Goal: Information Seeking & Learning: Learn about a topic

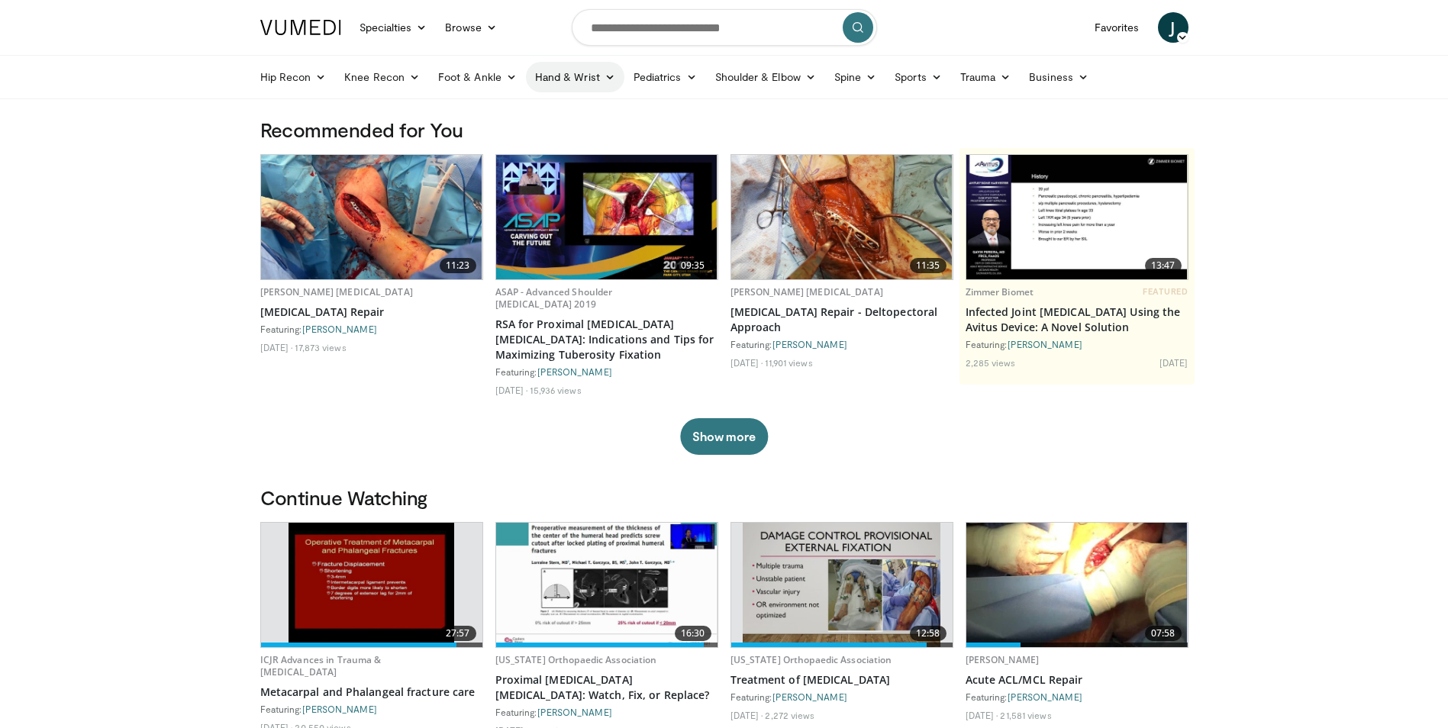
click at [595, 71] on link "Hand & Wrist" at bounding box center [575, 77] width 98 height 31
click at [579, 131] on link "Wrist" at bounding box center [618, 137] width 182 height 24
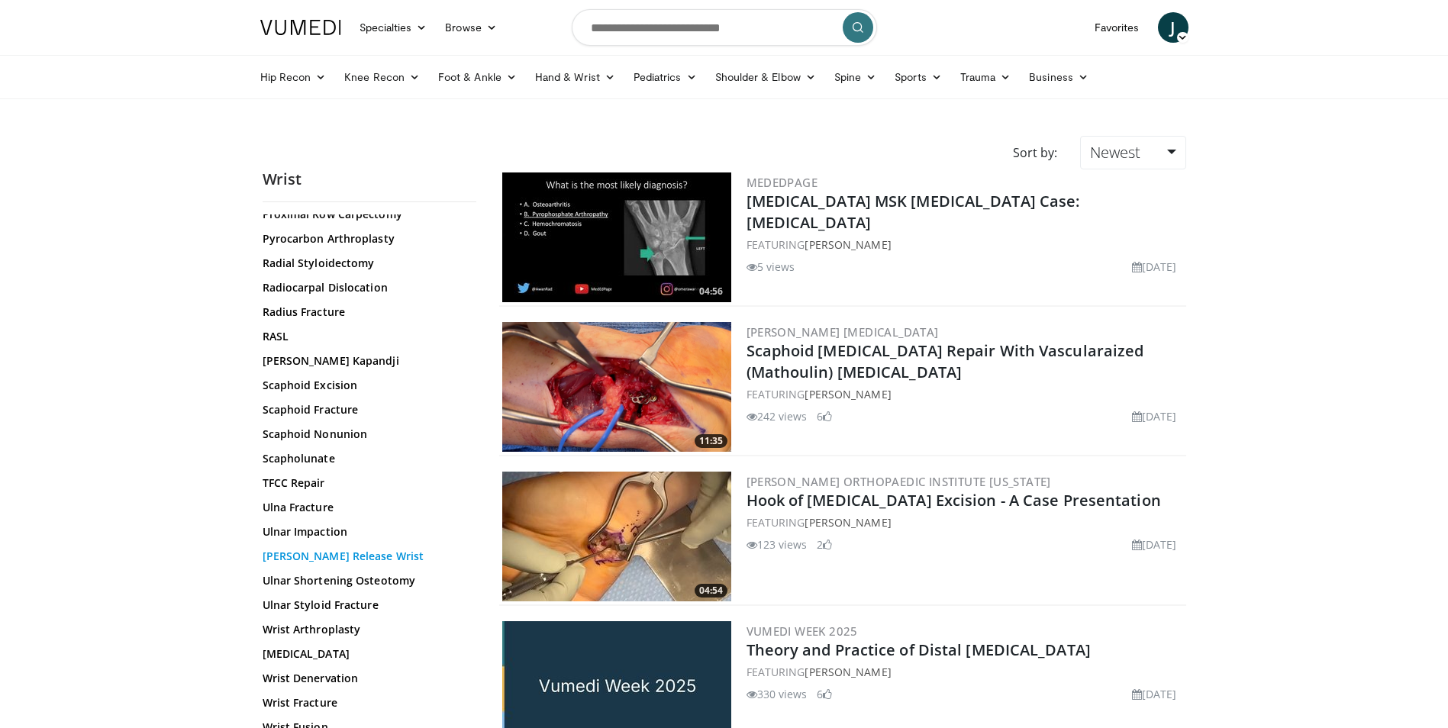
scroll to position [682, 0]
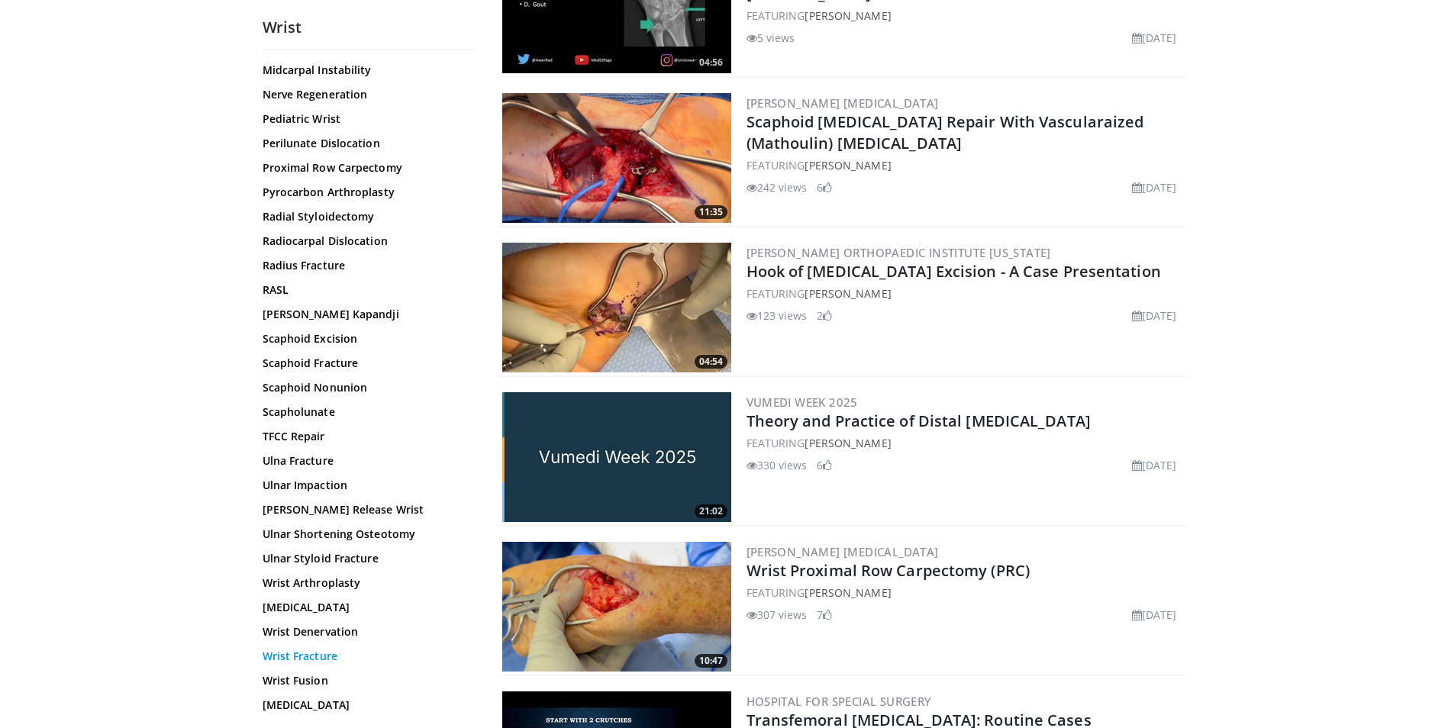
click at [318, 658] on link "Wrist Fracture" at bounding box center [366, 656] width 206 height 15
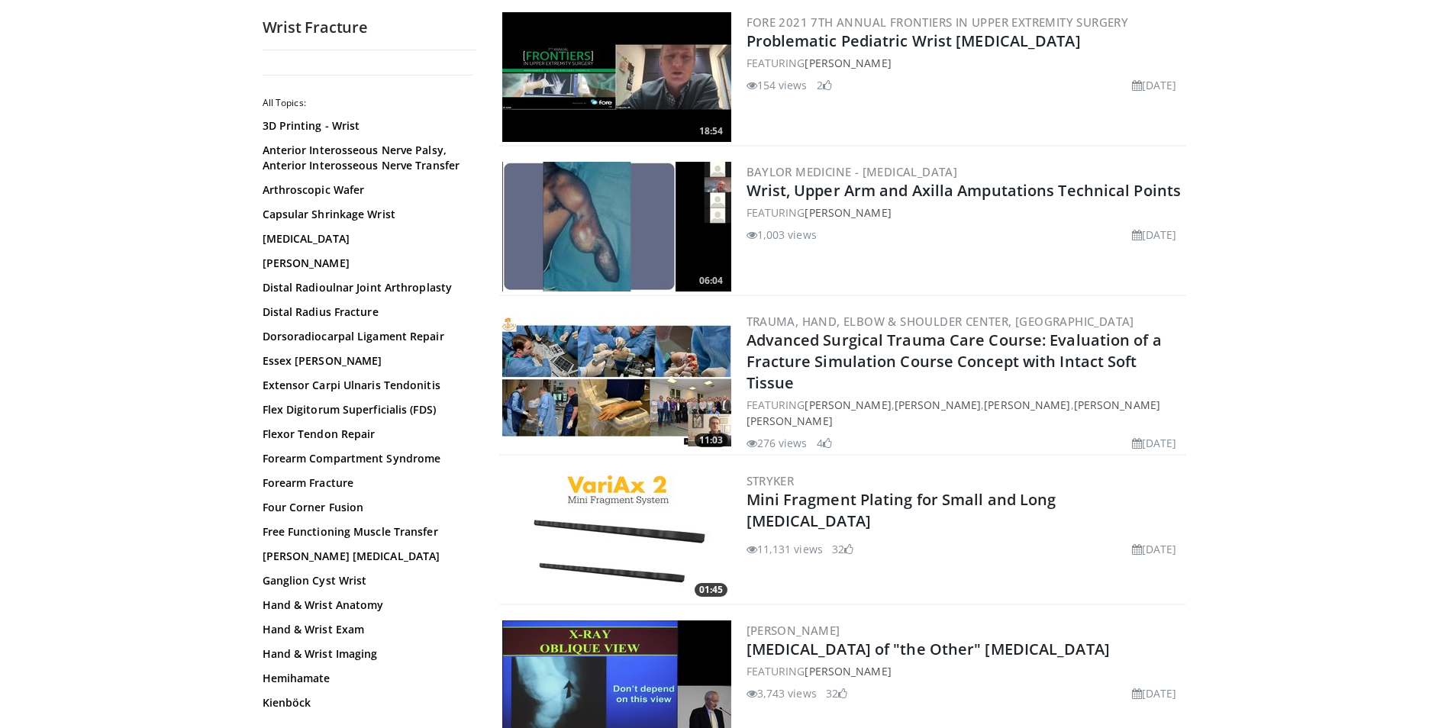
scroll to position [935, 0]
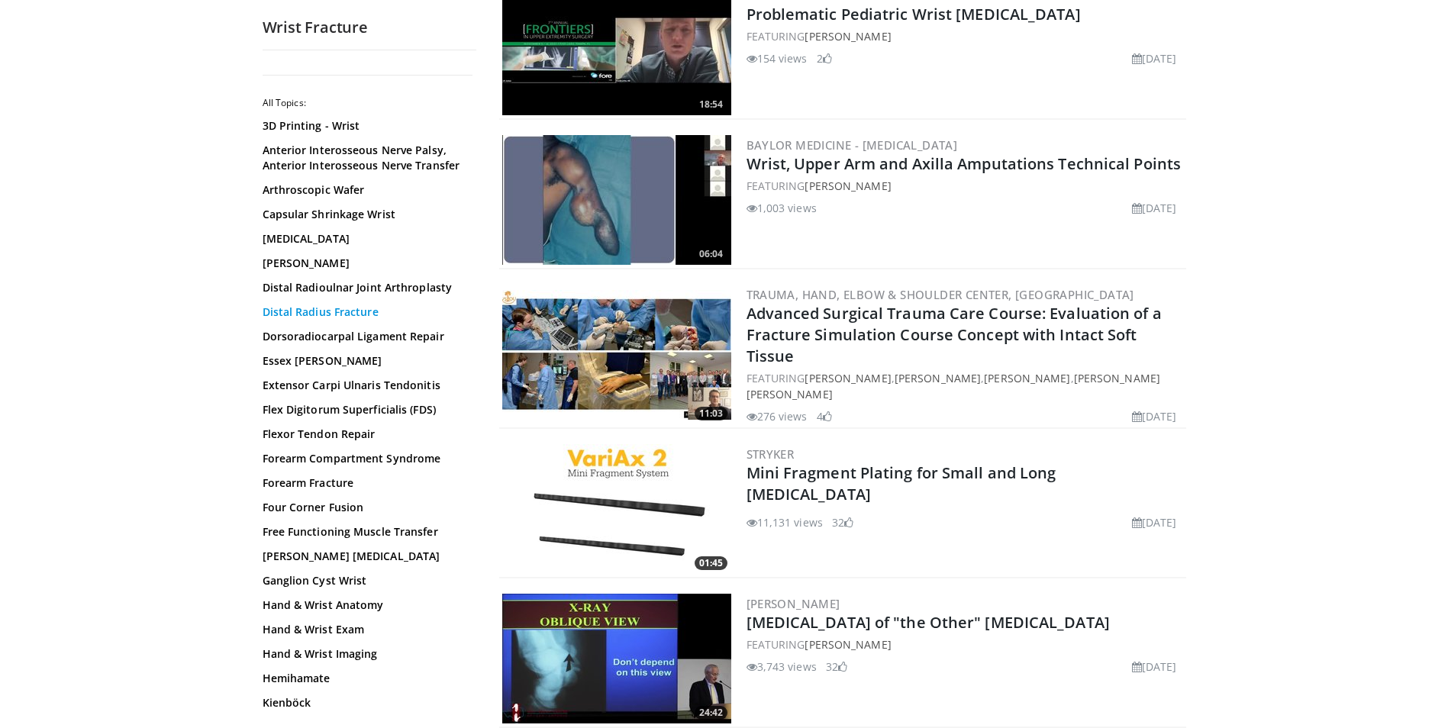
click at [319, 311] on link "Distal Radius Fracture" at bounding box center [366, 312] width 206 height 15
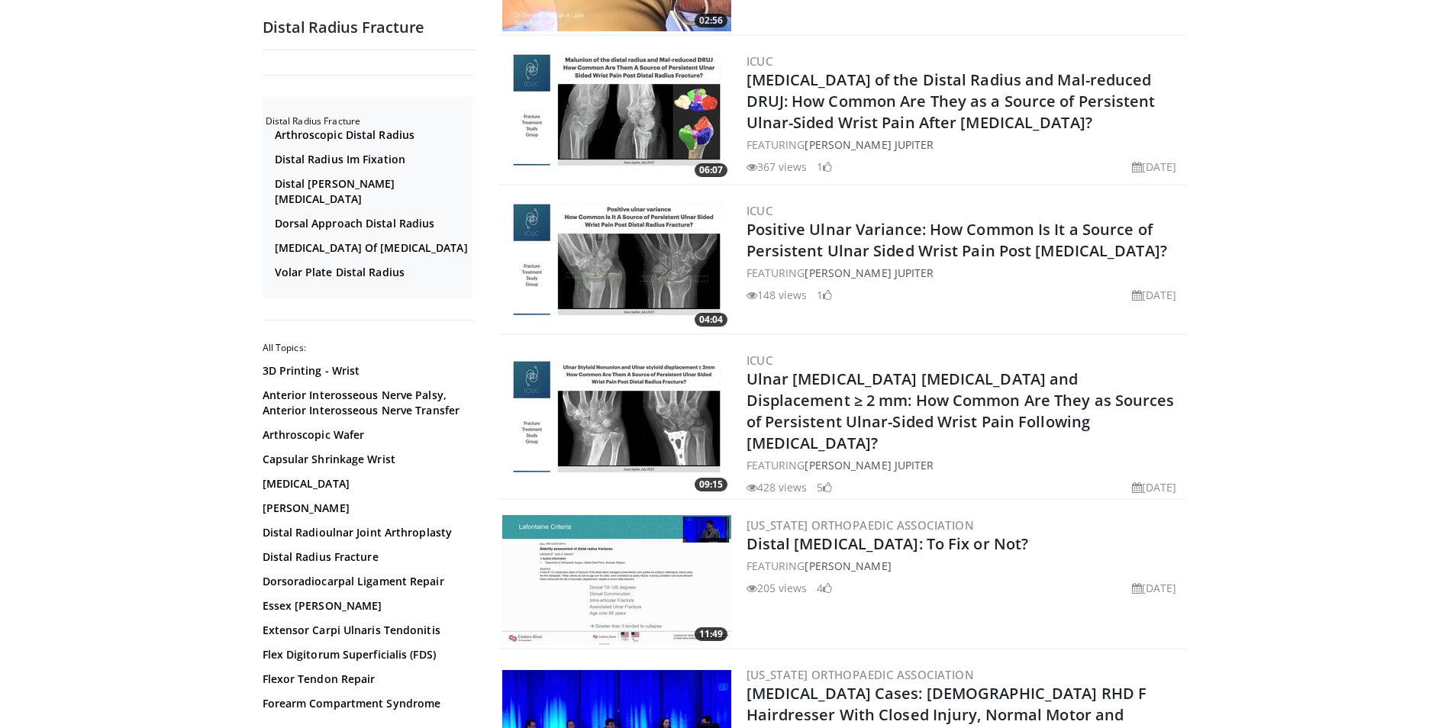
scroll to position [458, 0]
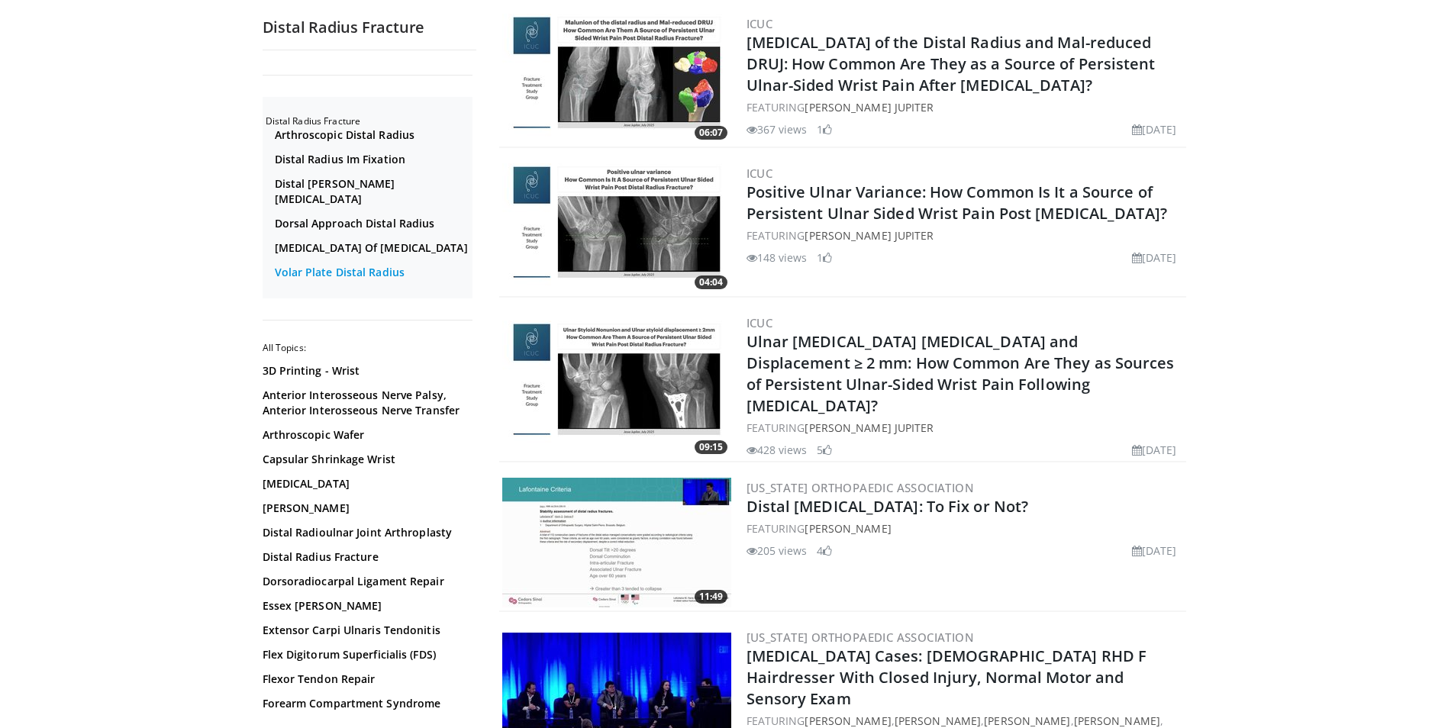
click at [379, 266] on link "Volar Plate Distal Radius" at bounding box center [372, 272] width 194 height 15
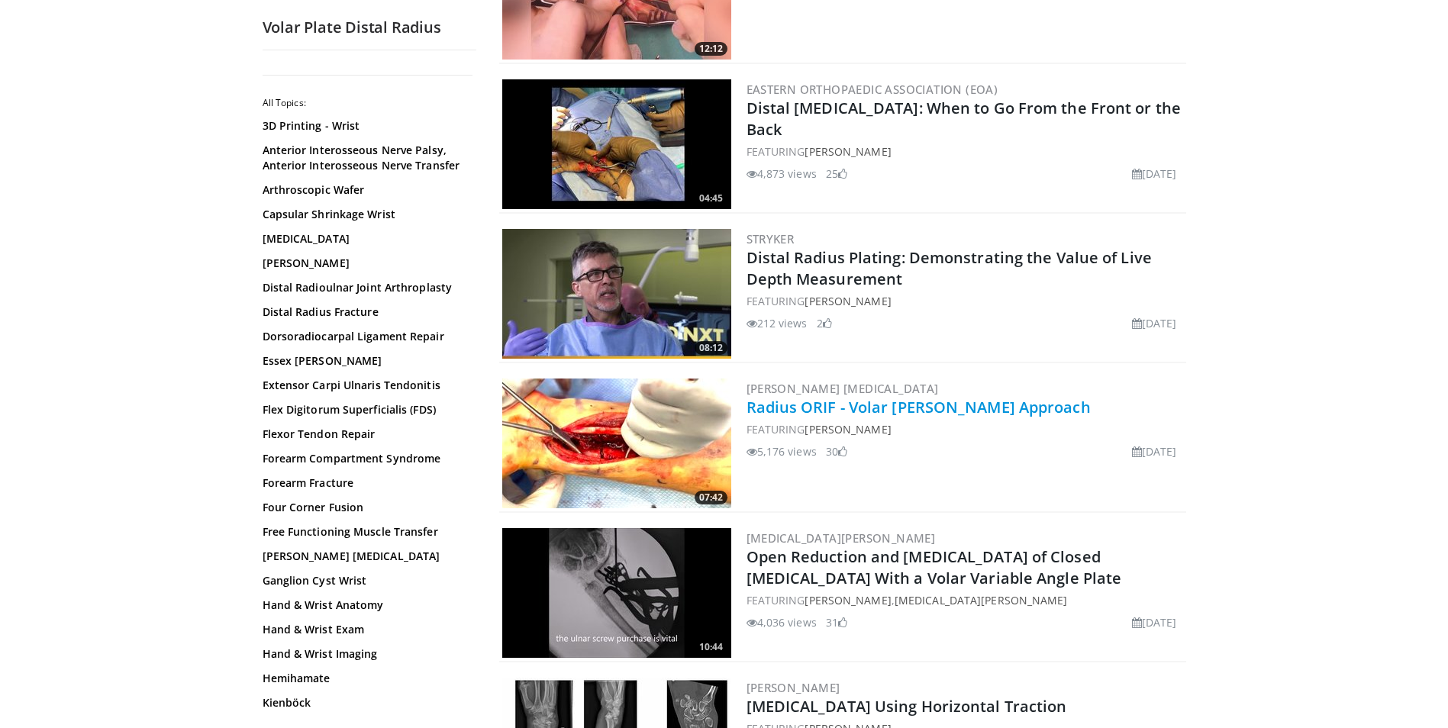
scroll to position [1298, 0]
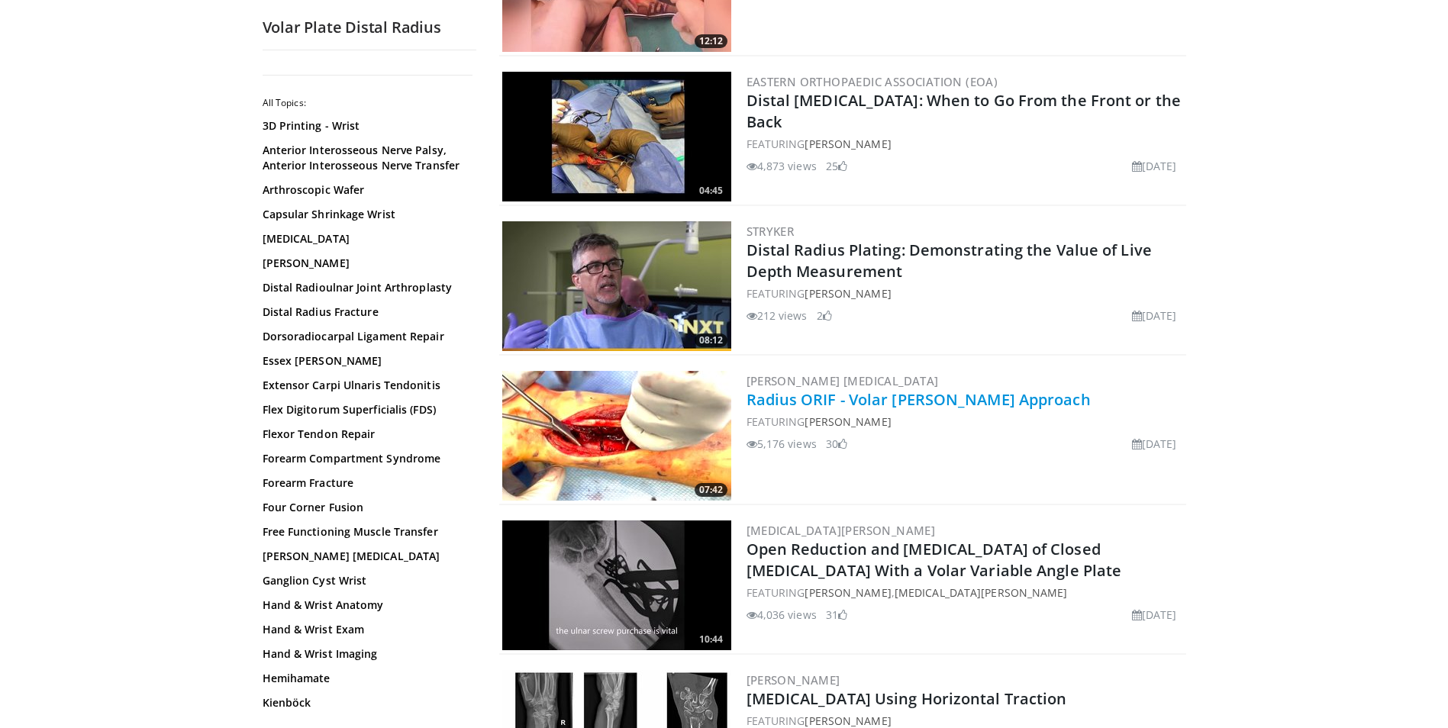
click at [841, 401] on link "Radius ORIF - Volar [PERSON_NAME] Approach" at bounding box center [918, 399] width 344 height 21
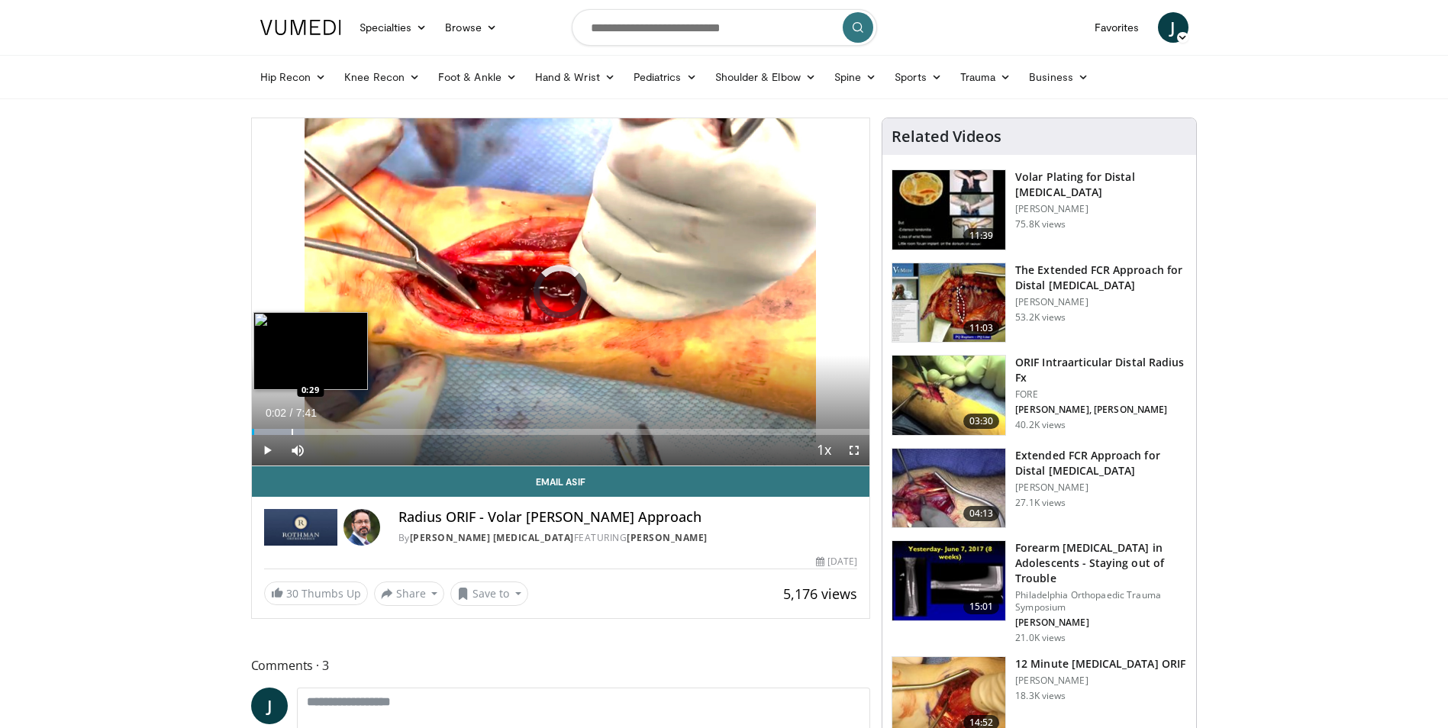
click at [292, 429] on div "Progress Bar" at bounding box center [293, 432] width 2 height 6
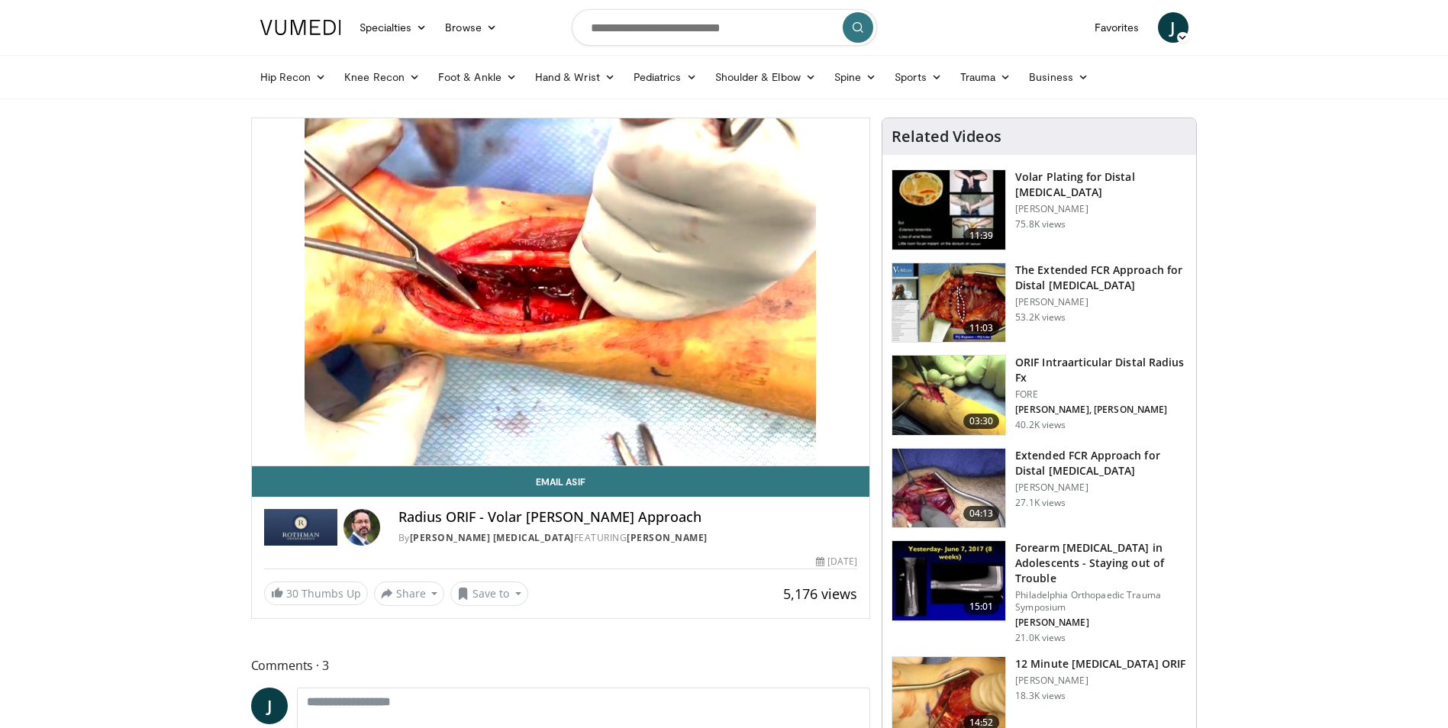
click at [324, 430] on video-js "**********" at bounding box center [561, 292] width 618 height 348
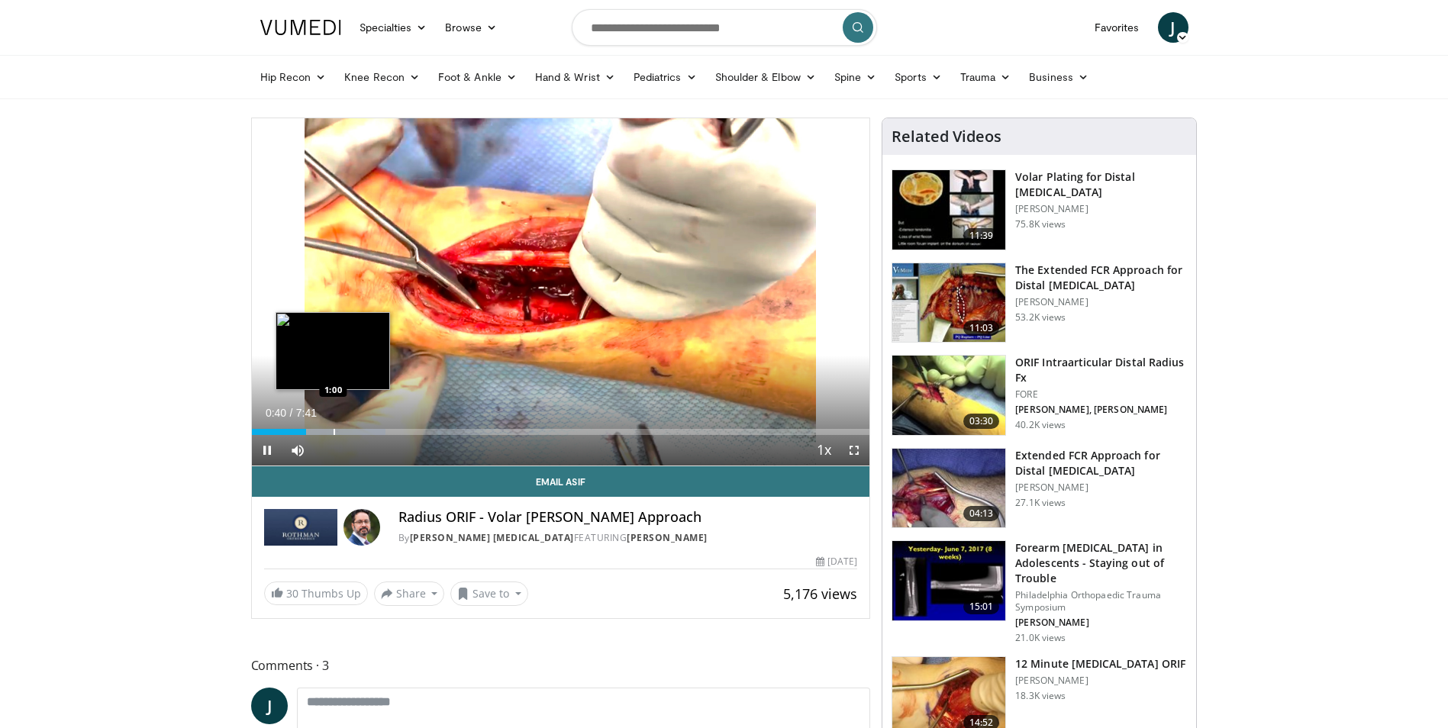
click at [334, 432] on div "Progress Bar" at bounding box center [335, 432] width 2 height 6
click at [359, 430] on div "Progress Bar" at bounding box center [360, 432] width 2 height 6
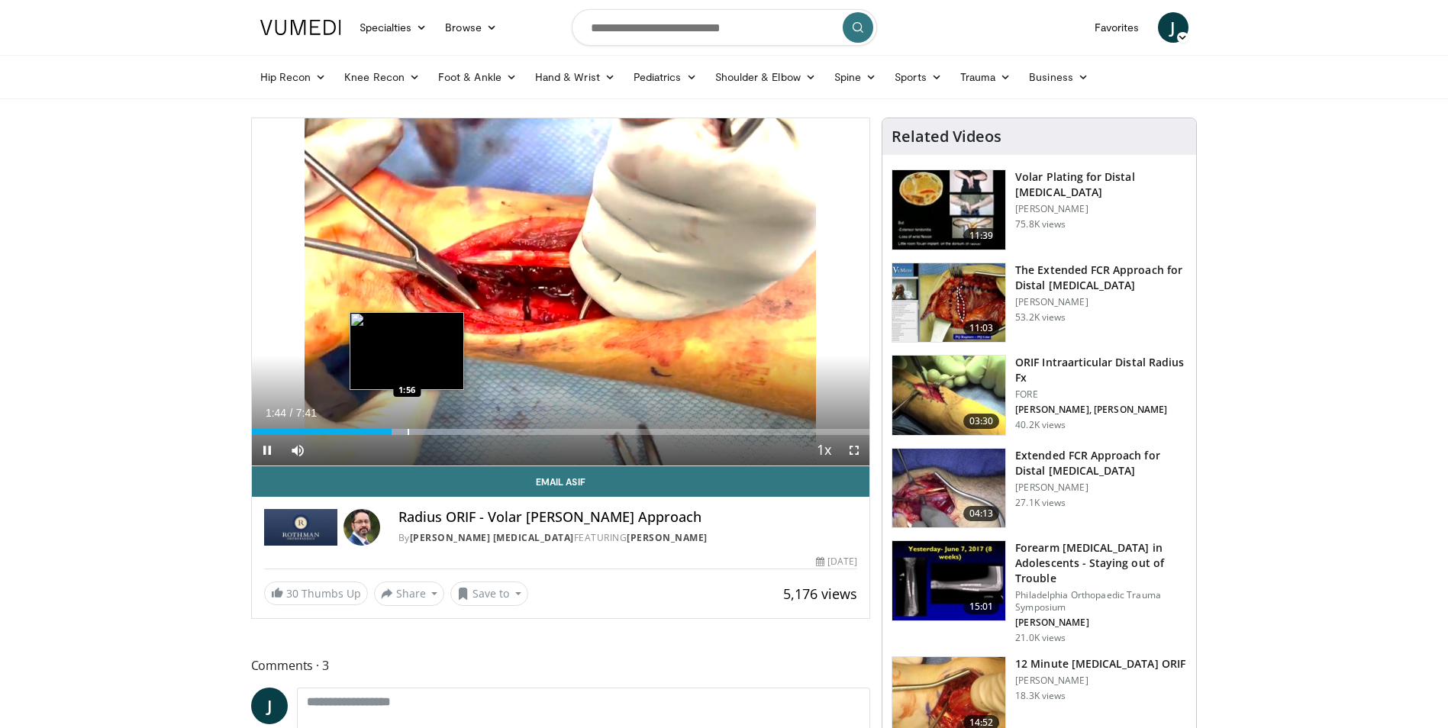
click at [408, 434] on div "Progress Bar" at bounding box center [409, 432] width 2 height 6
click at [439, 431] on div "Progress Bar" at bounding box center [440, 432] width 2 height 6
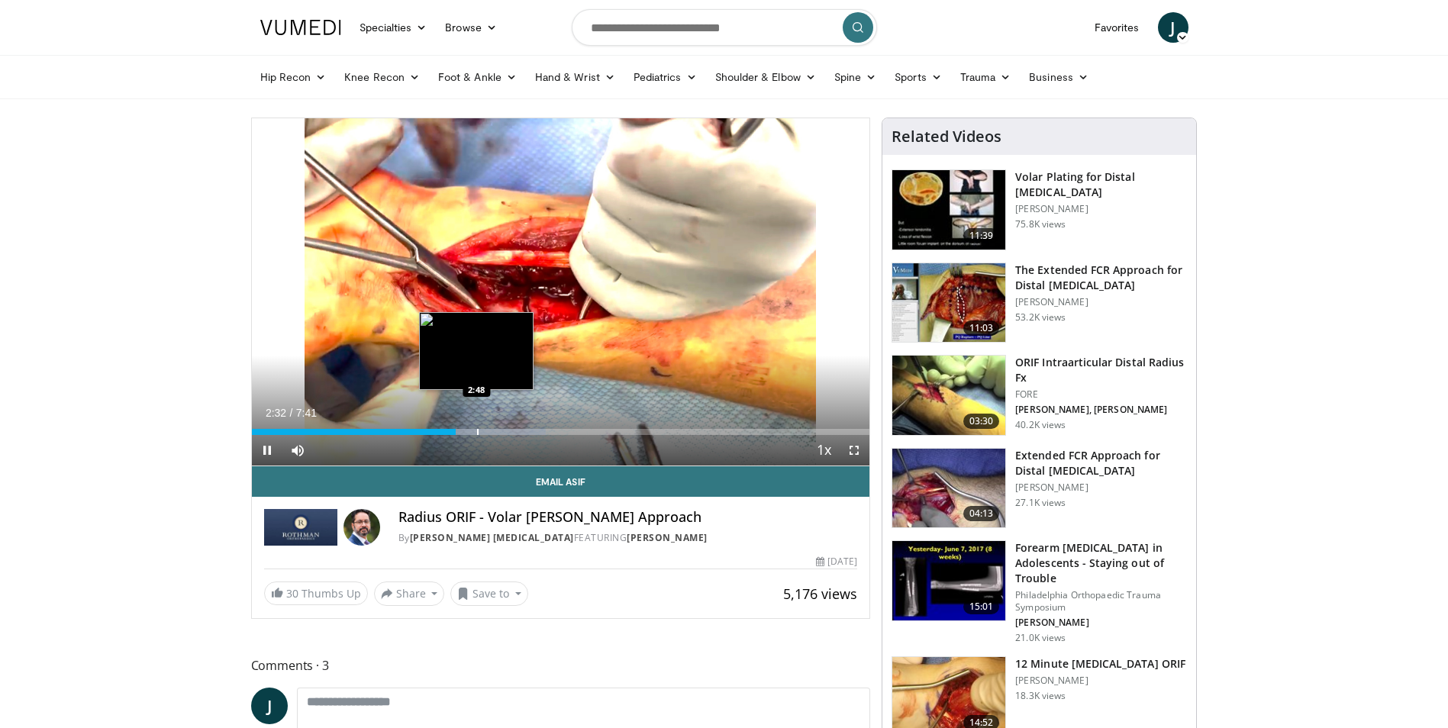
click at [477, 433] on div "Progress Bar" at bounding box center [478, 432] width 2 height 6
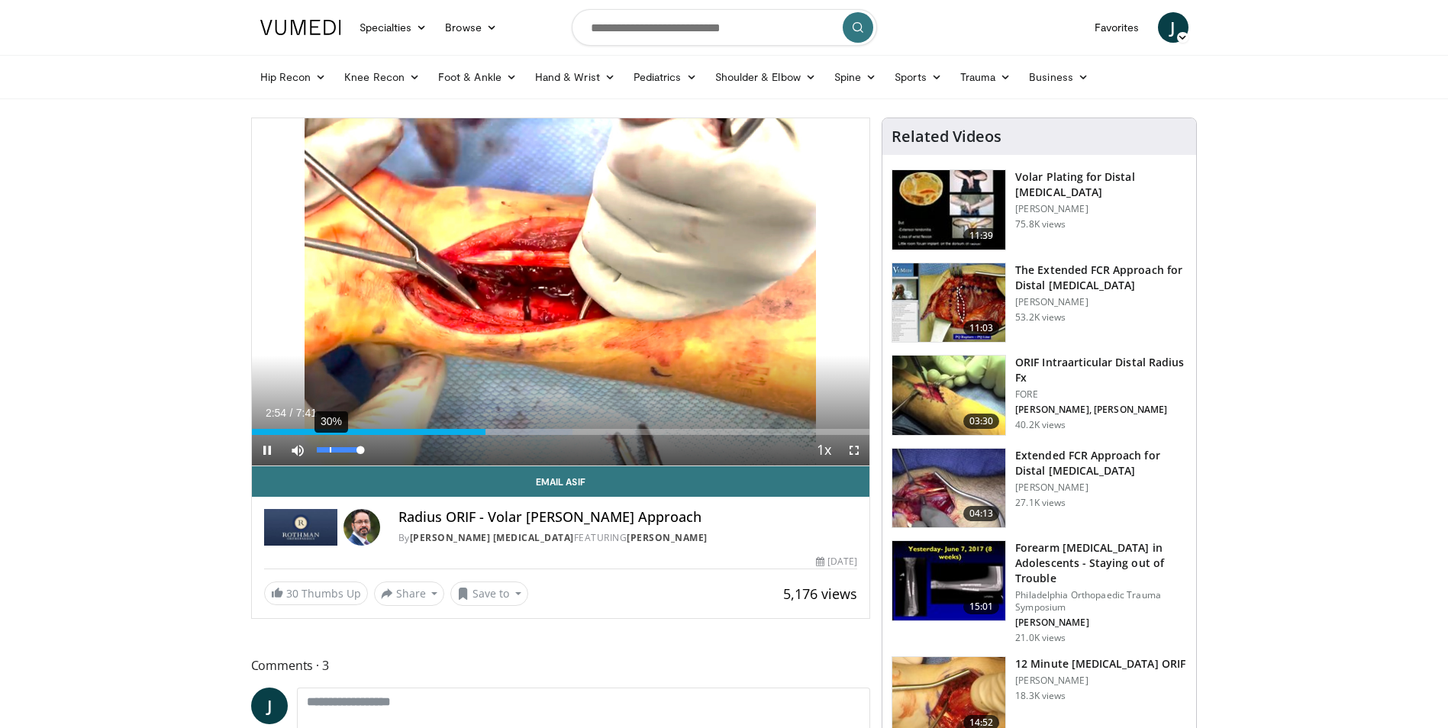
click at [329, 447] on div "30%" at bounding box center [338, 450] width 53 height 31
click at [326, 447] on div "21%" at bounding box center [339, 449] width 44 height 5
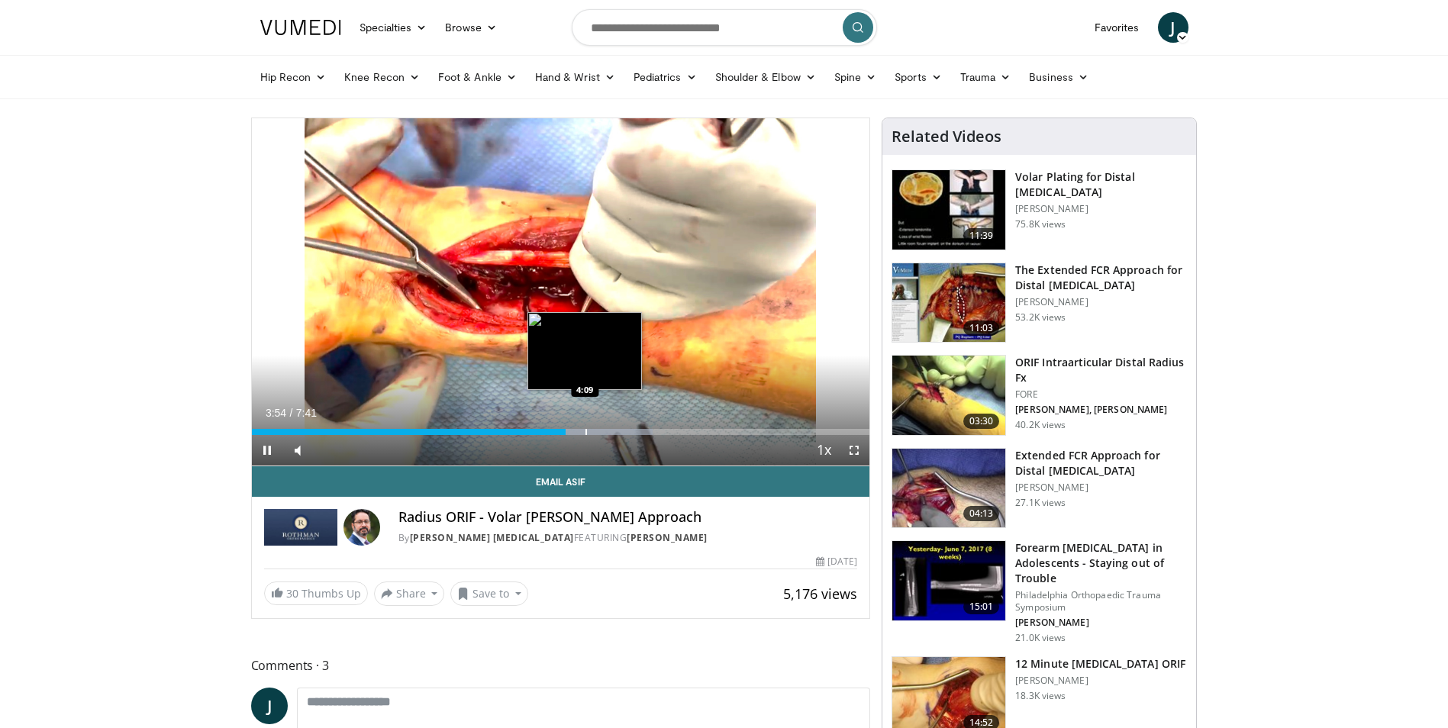
click at [585, 431] on div "Progress Bar" at bounding box center [586, 432] width 2 height 6
